Goal: Task Accomplishment & Management: Manage account settings

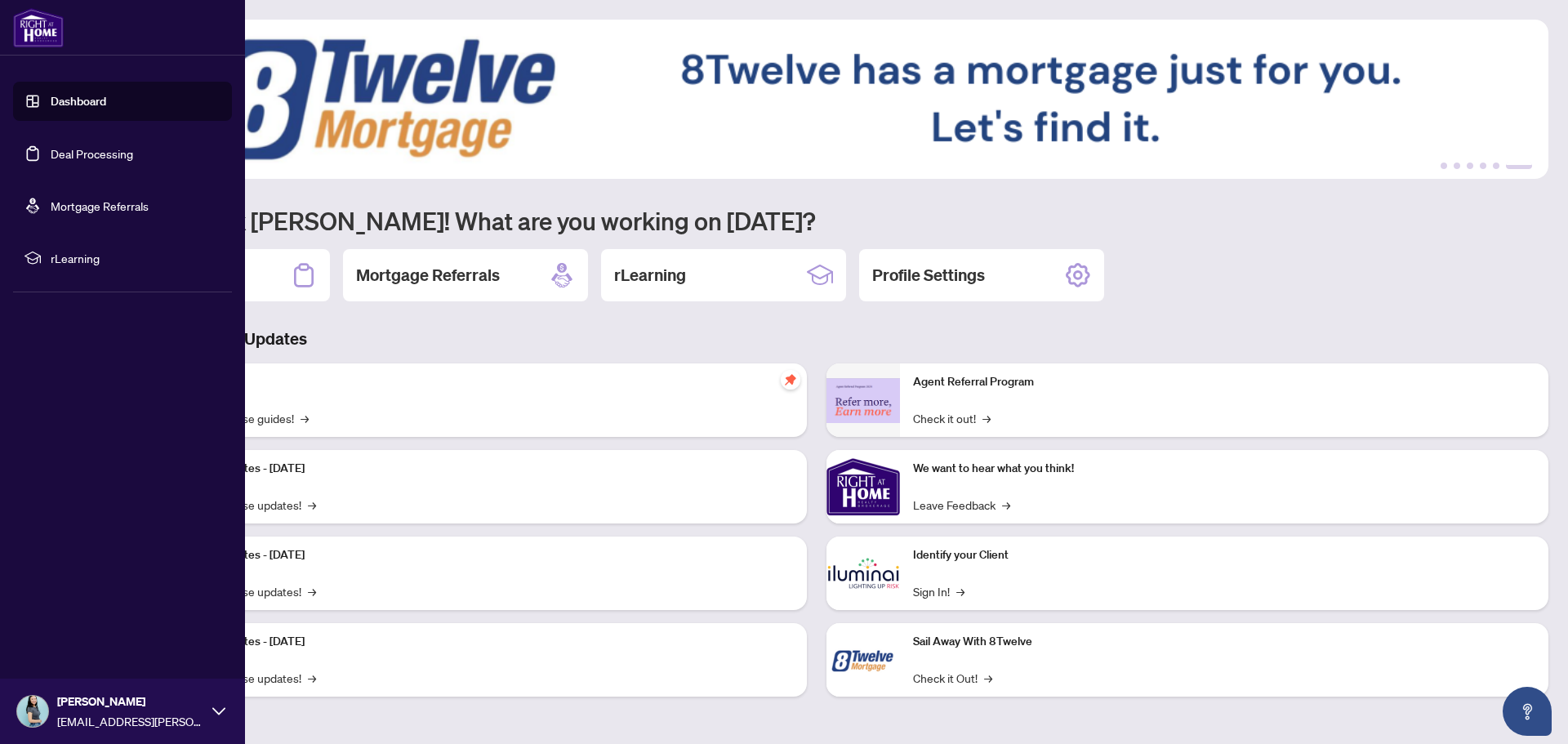
click at [107, 147] on link "Deal Processing" at bounding box center [91, 153] width 82 height 15
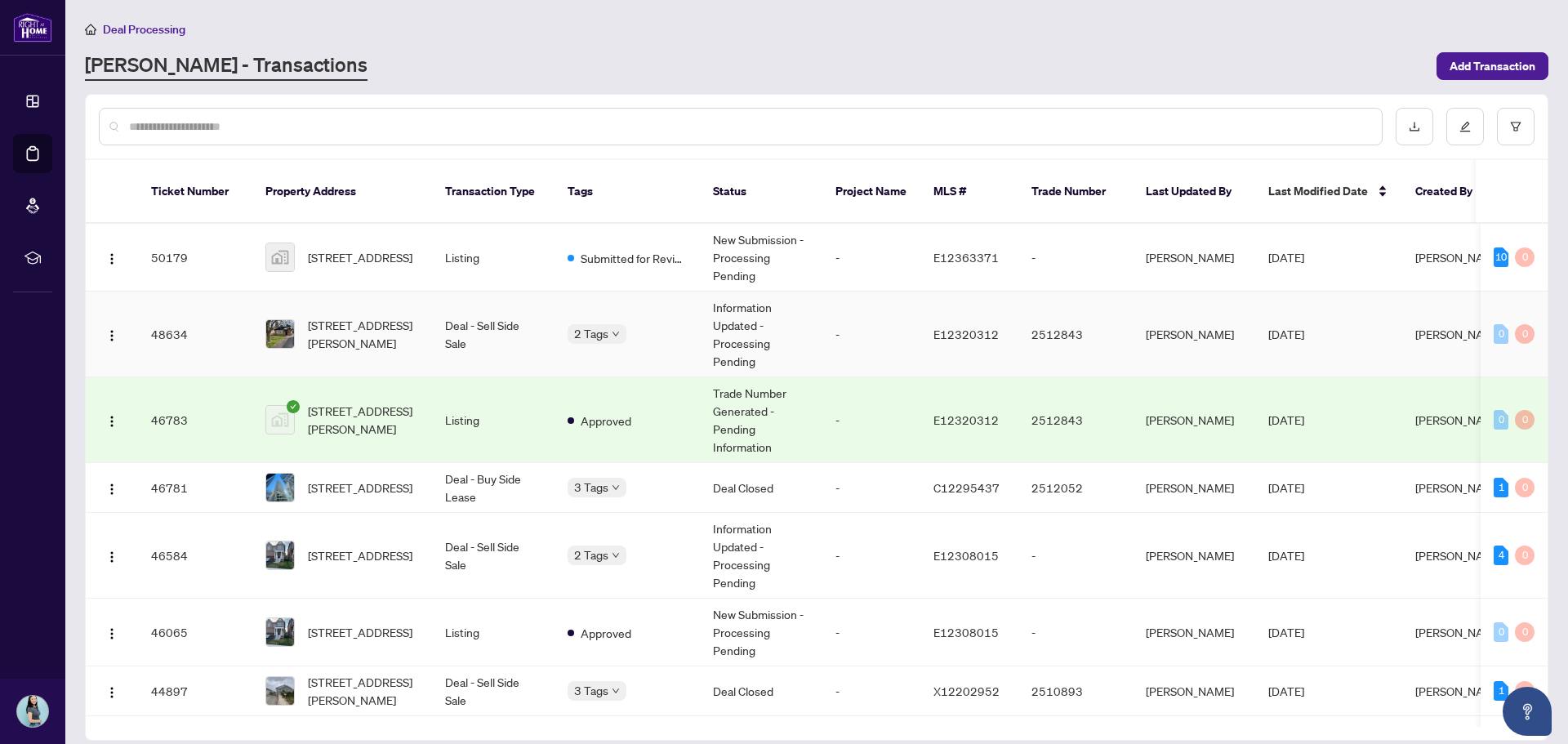
click at [169, 320] on td "48634" at bounding box center [196, 334] width 115 height 86
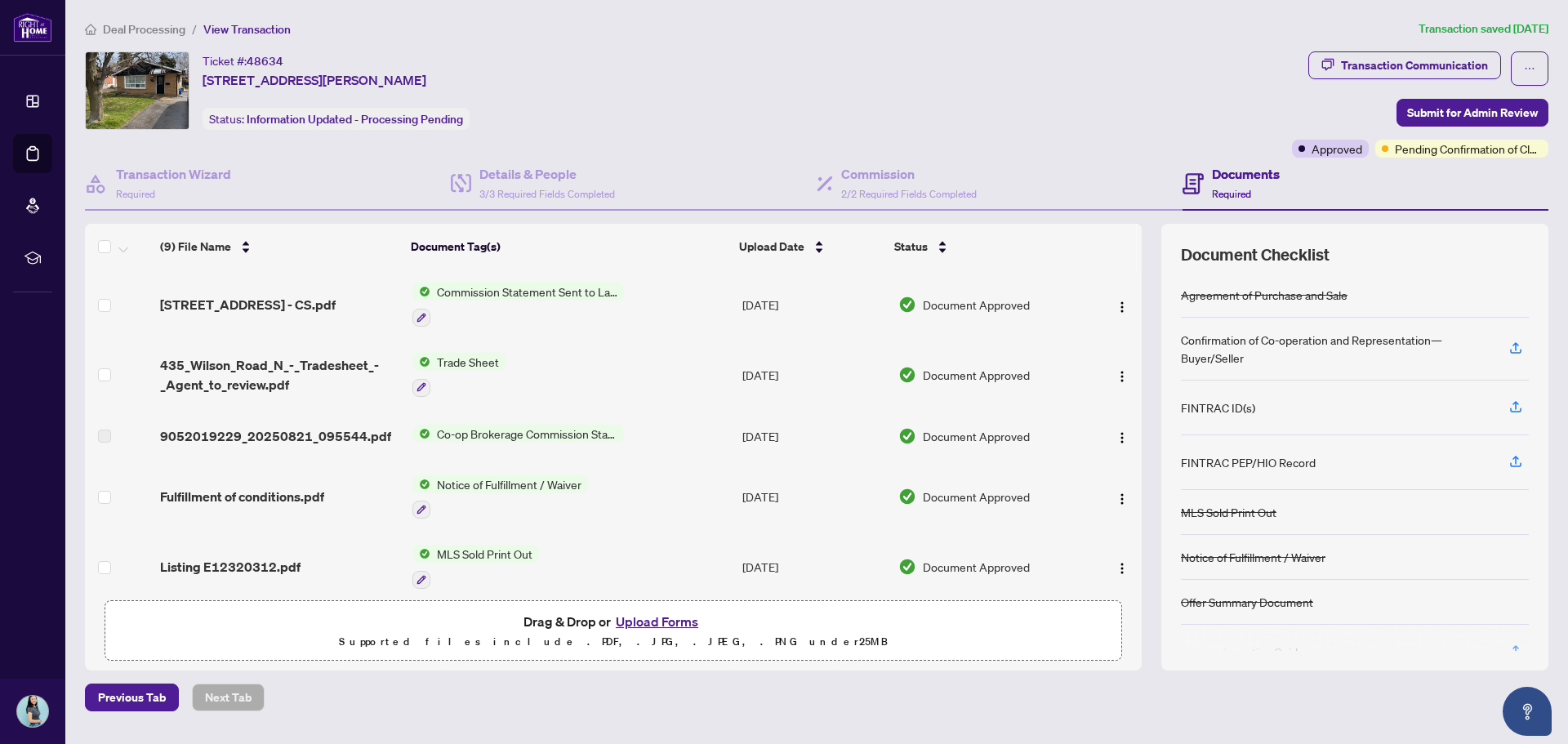
click at [120, 35] on span "Deal Processing" at bounding box center [143, 29] width 82 height 15
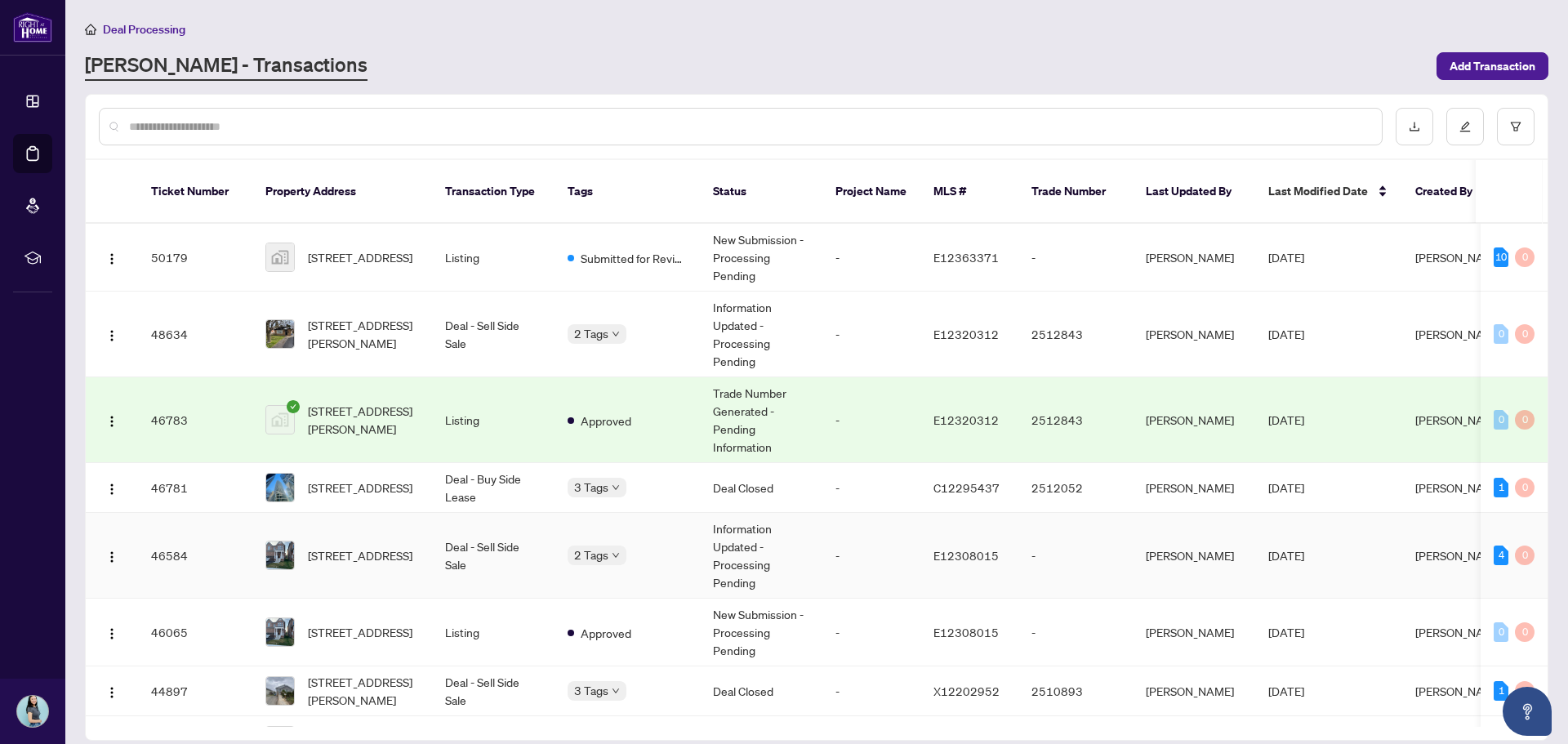
scroll to position [82, 0]
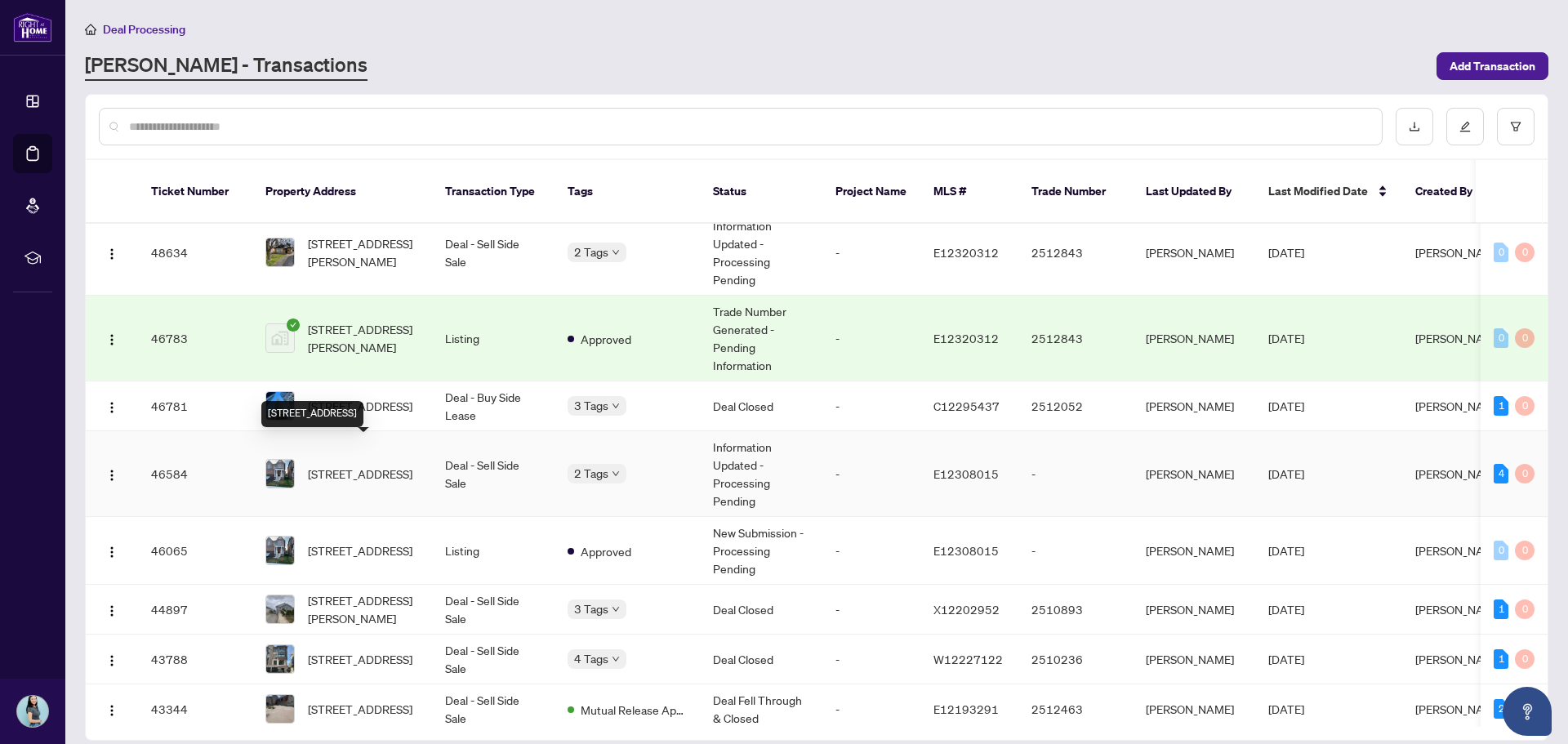
click at [365, 465] on span "[STREET_ADDRESS]" at bounding box center [360, 474] width 105 height 18
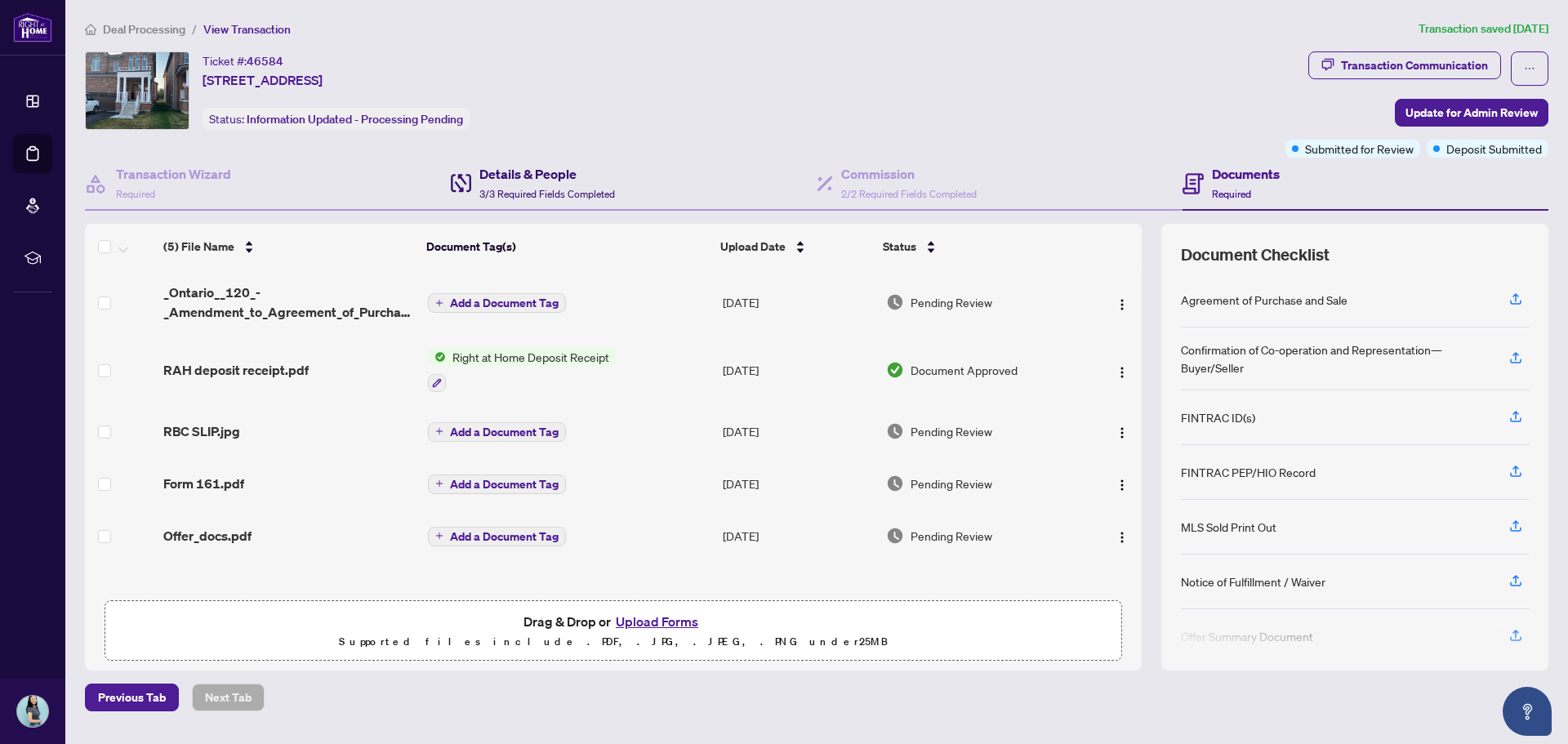
click at [530, 177] on h4 "Details & People" at bounding box center [547, 174] width 136 height 20
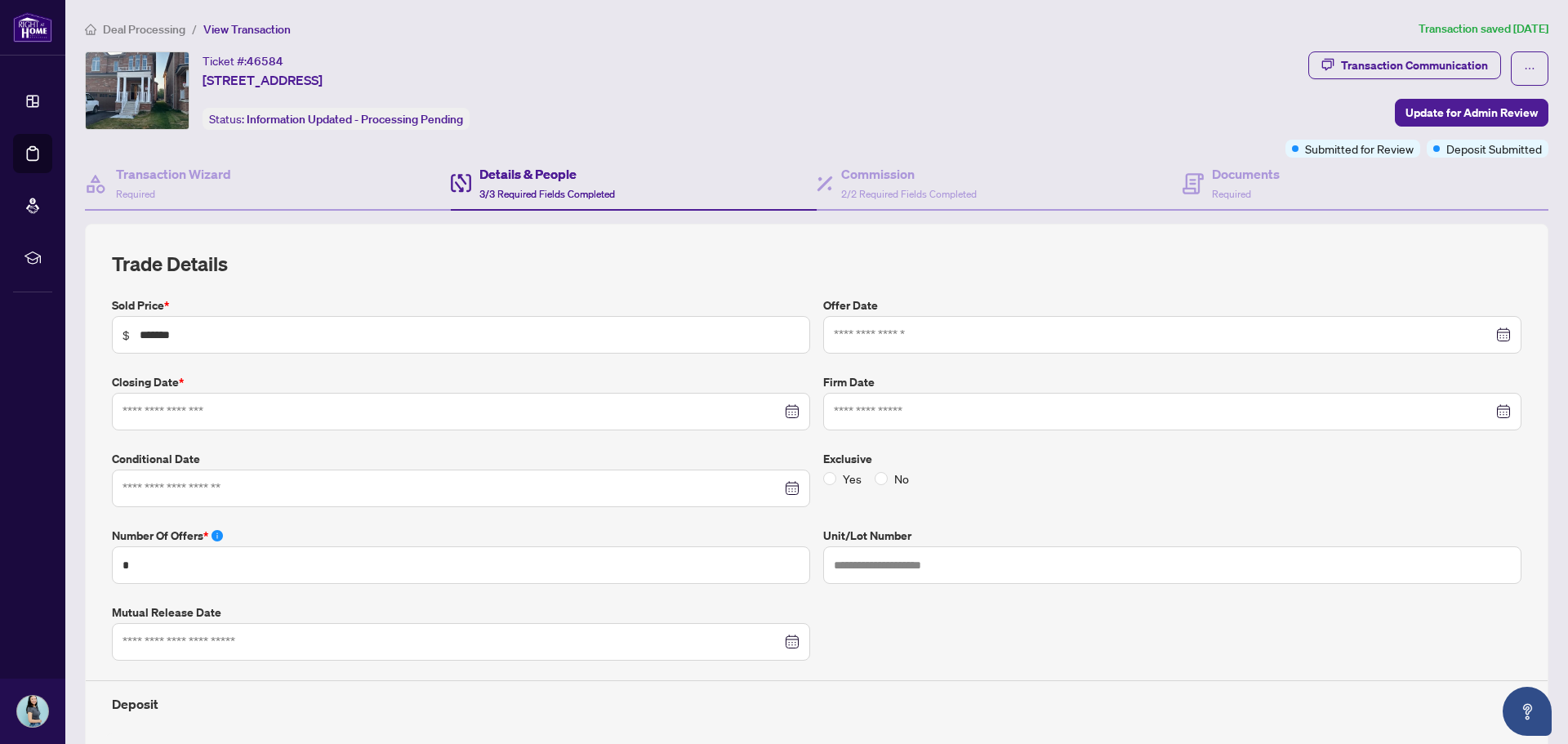
type input "**********"
